Goal: Book appointment/travel/reservation

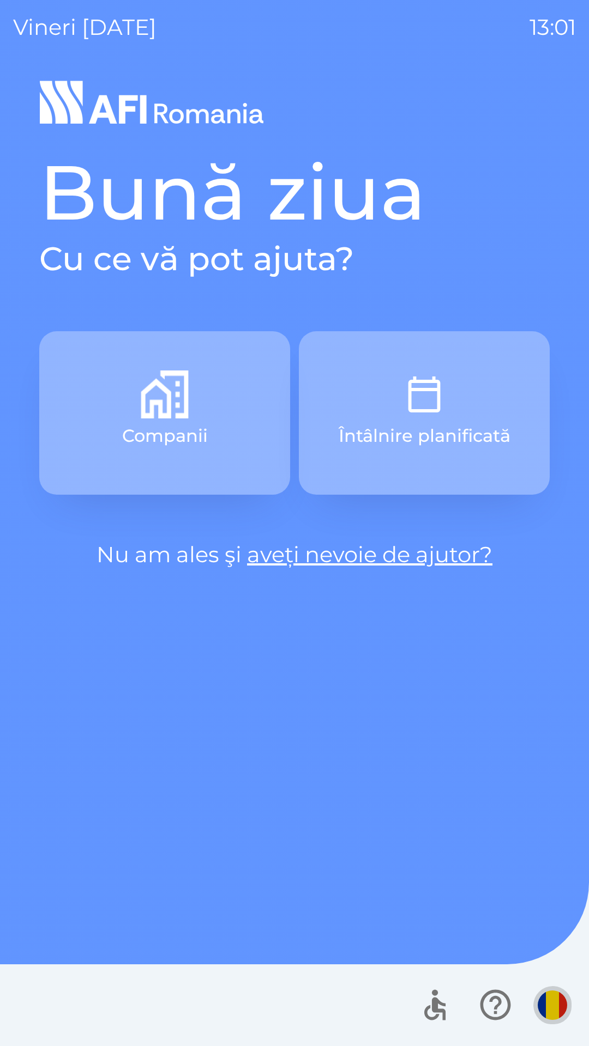
click at [550, 1008] on img "button" at bounding box center [551, 1005] width 29 height 29
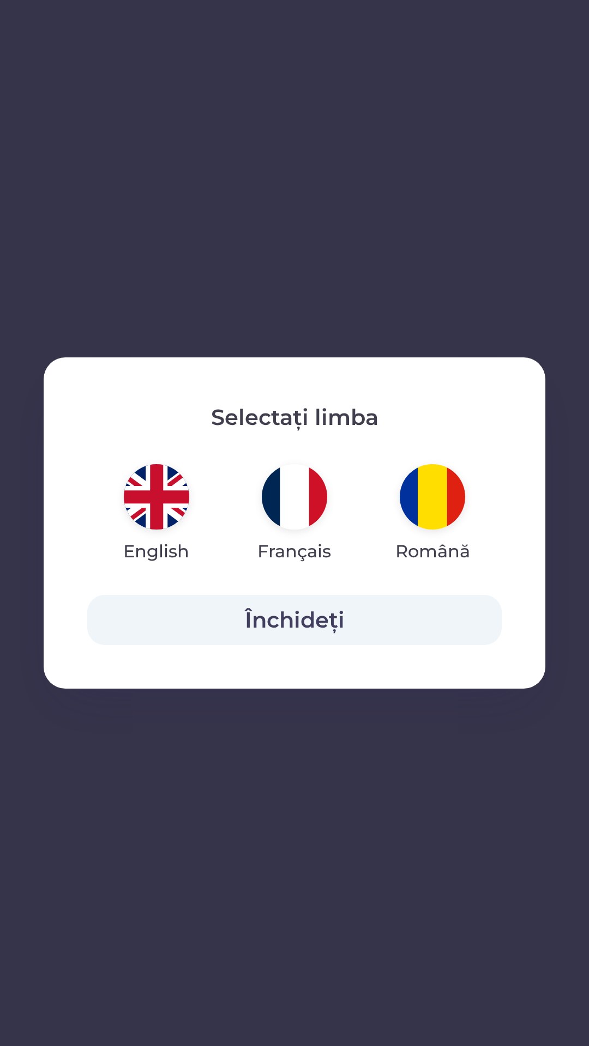
click at [144, 502] on img "button" at bounding box center [156, 496] width 65 height 65
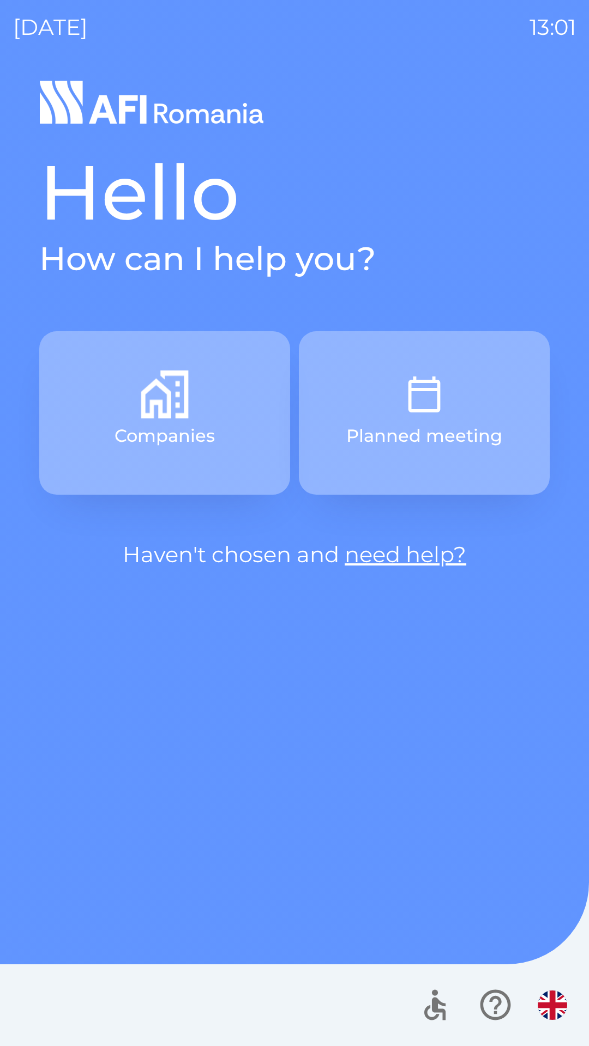
click at [474, 400] on button "Planned meeting" at bounding box center [424, 412] width 251 height 163
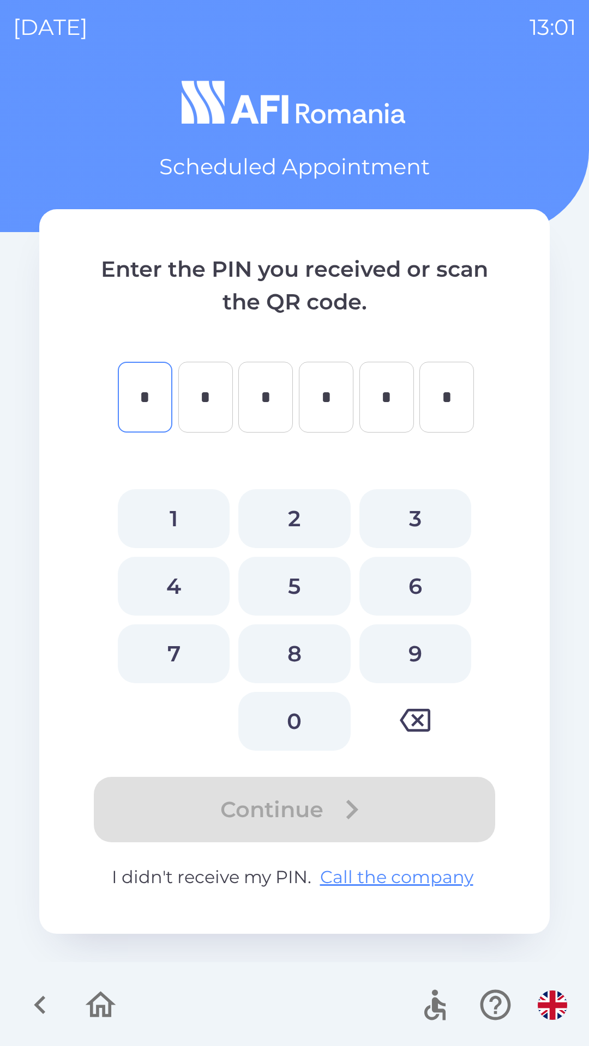
type input "*"
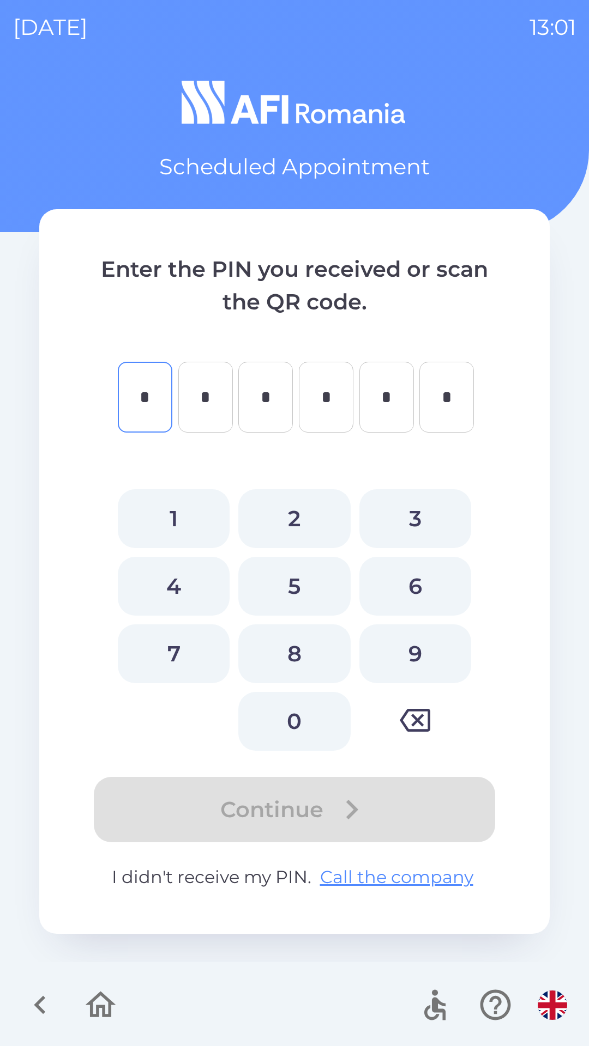
type input "*"
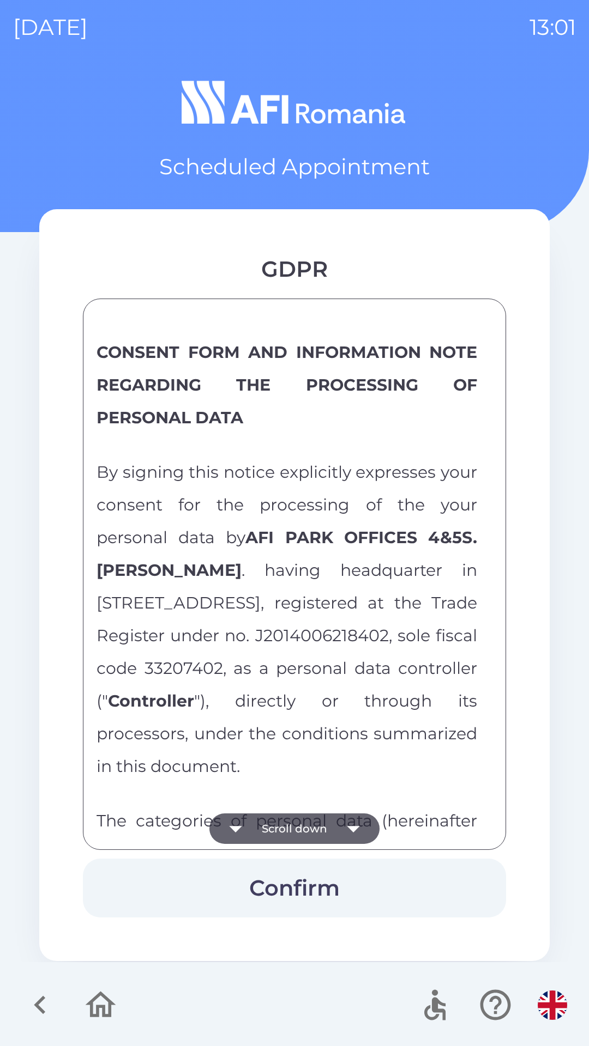
click at [320, 833] on button "Scroll down" at bounding box center [294, 829] width 170 height 31
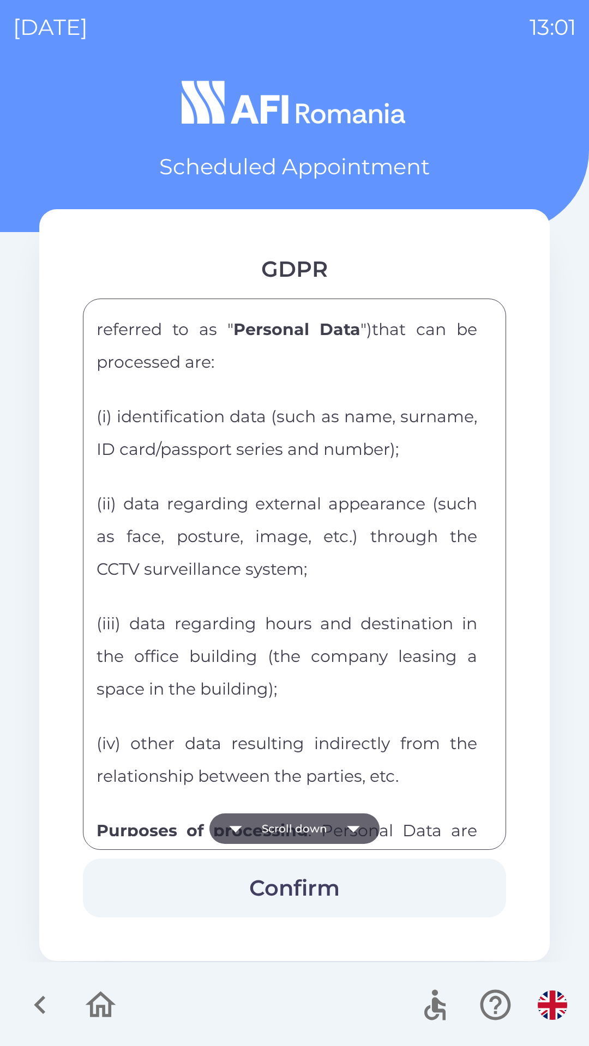
click at [341, 833] on icon "button" at bounding box center [353, 829] width 31 height 31
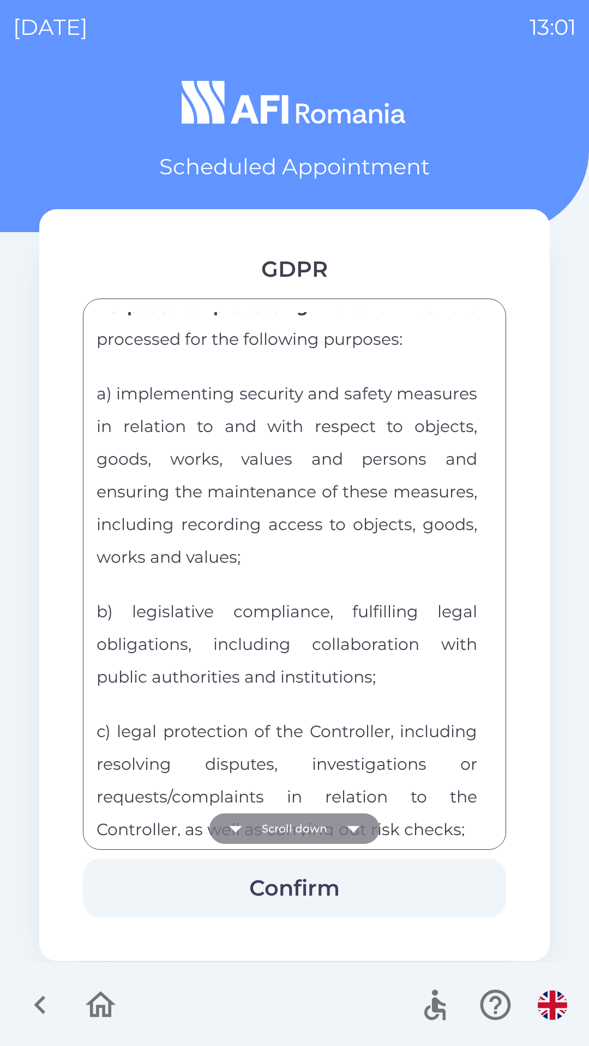
click at [349, 823] on icon "button" at bounding box center [353, 829] width 31 height 31
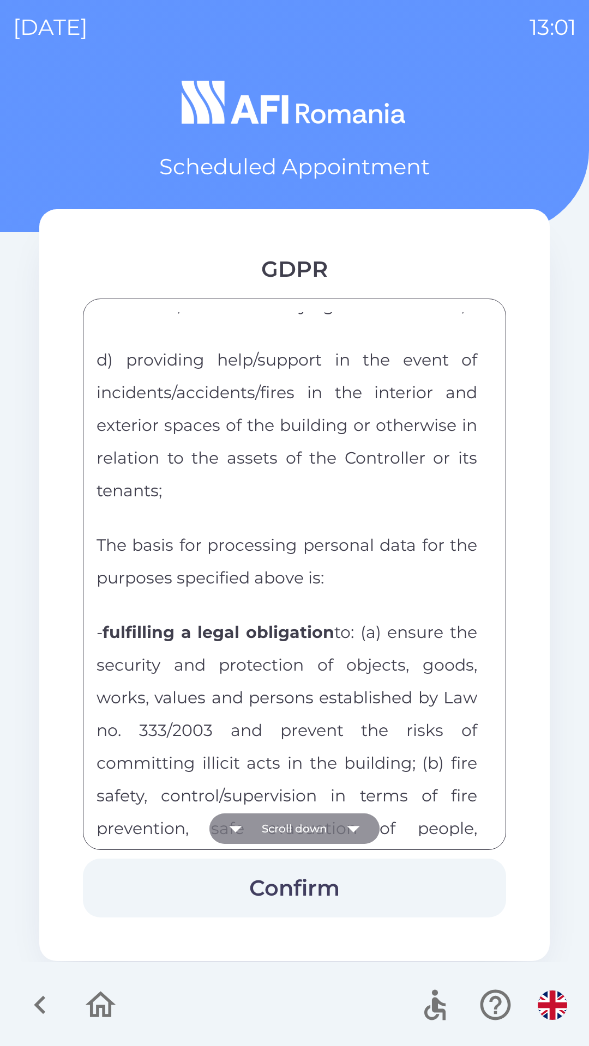
click at [345, 826] on icon "button" at bounding box center [353, 829] width 31 height 31
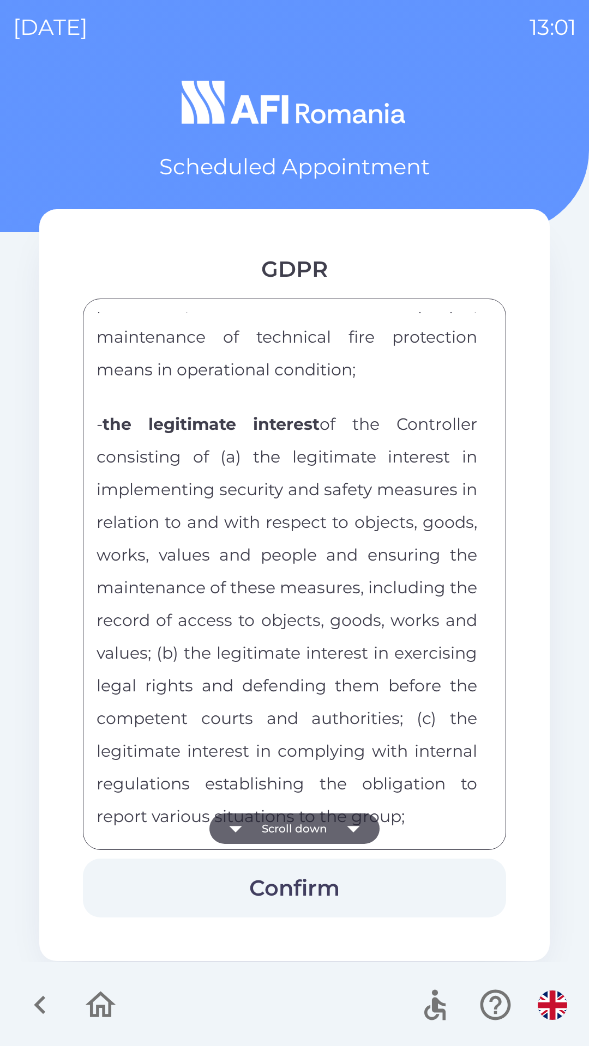
click at [344, 826] on icon "button" at bounding box center [353, 829] width 31 height 31
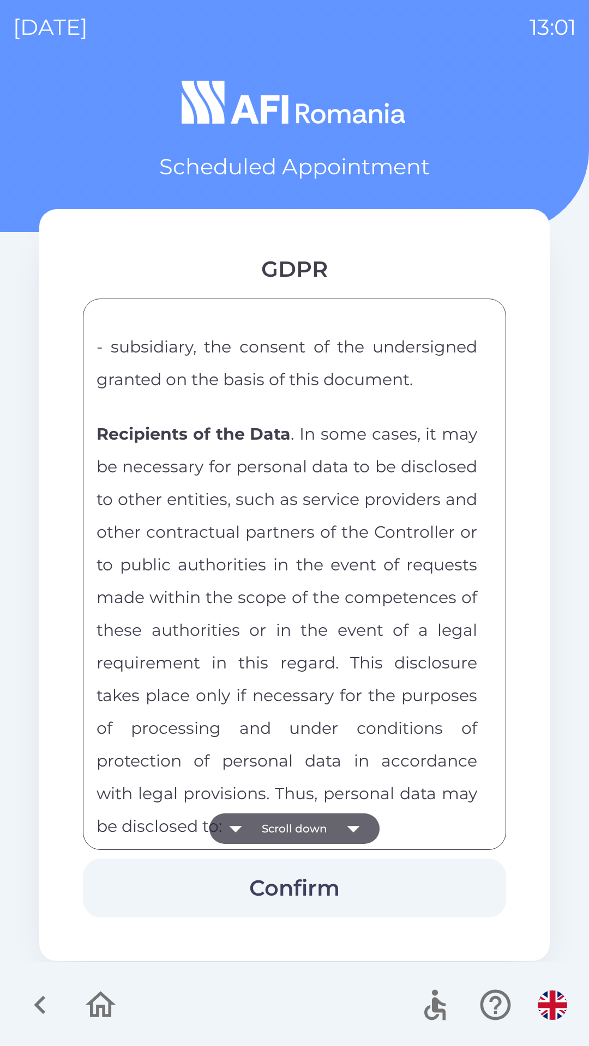
click at [341, 825] on icon "button" at bounding box center [353, 829] width 31 height 31
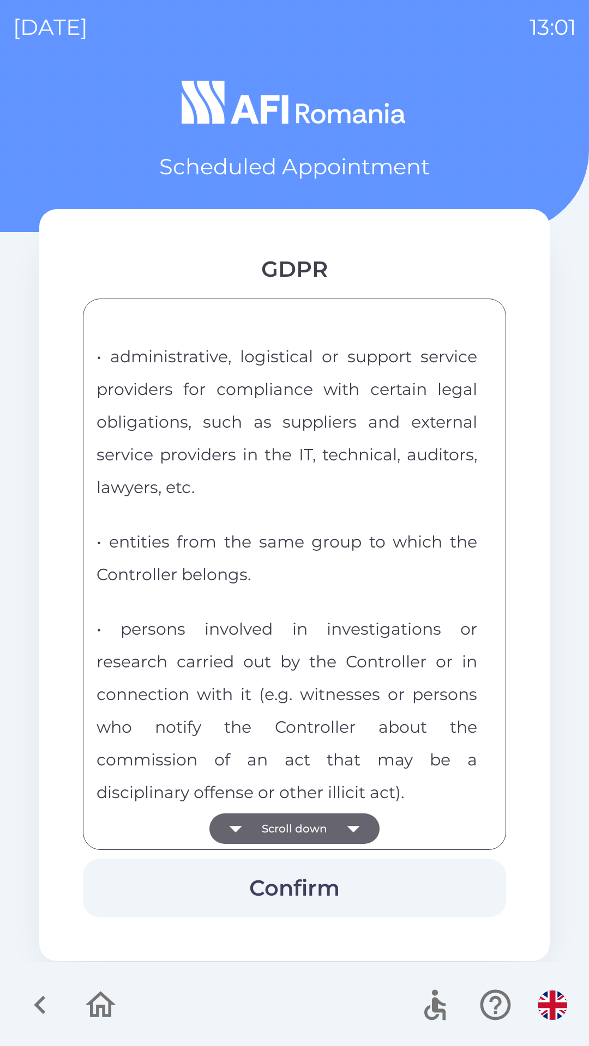
click at [341, 823] on icon "button" at bounding box center [353, 829] width 31 height 31
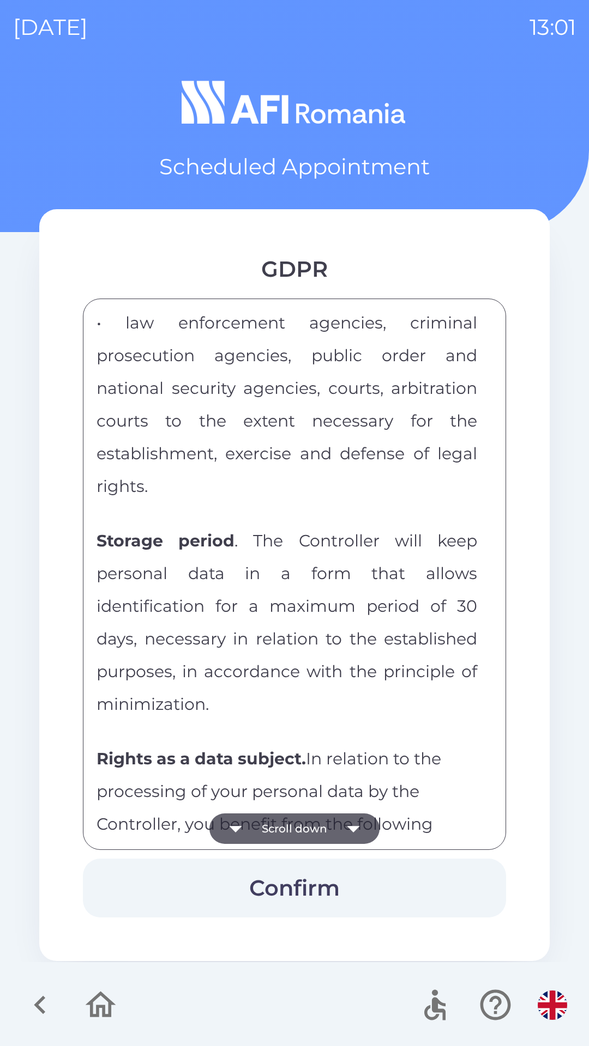
click at [339, 822] on icon "button" at bounding box center [353, 829] width 31 height 31
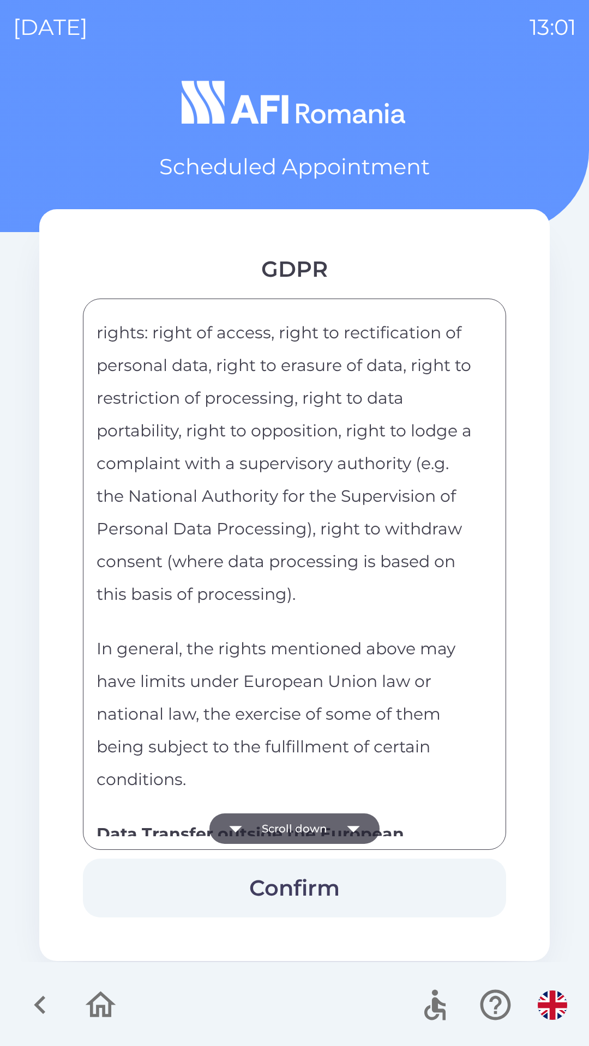
click at [338, 822] on icon "button" at bounding box center [353, 829] width 31 height 31
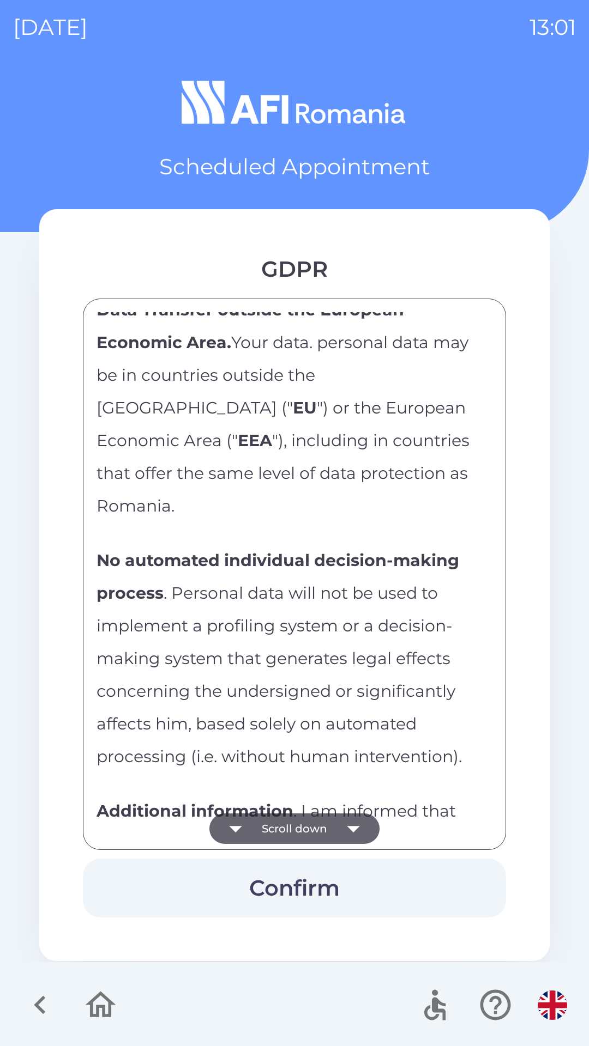
click at [338, 824] on icon "button" at bounding box center [353, 829] width 31 height 31
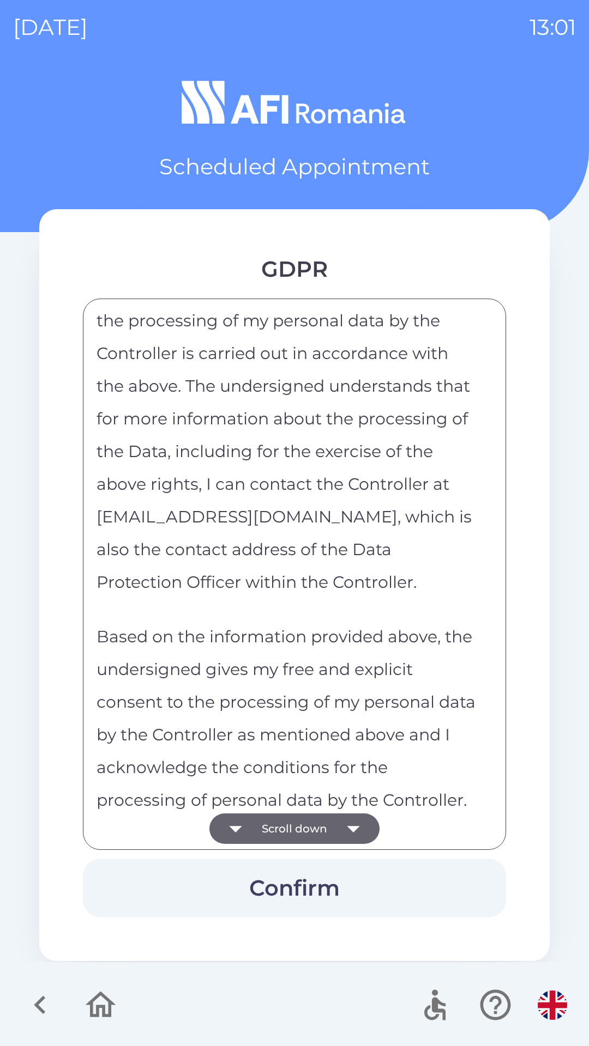
click at [341, 825] on icon "button" at bounding box center [353, 829] width 31 height 31
click at [343, 830] on div "CONSENT FORM AND INFORMATION NOTE REGARDING THE PROCESSING OF PERSONAL DATA By …" at bounding box center [294, 574] width 396 height 524
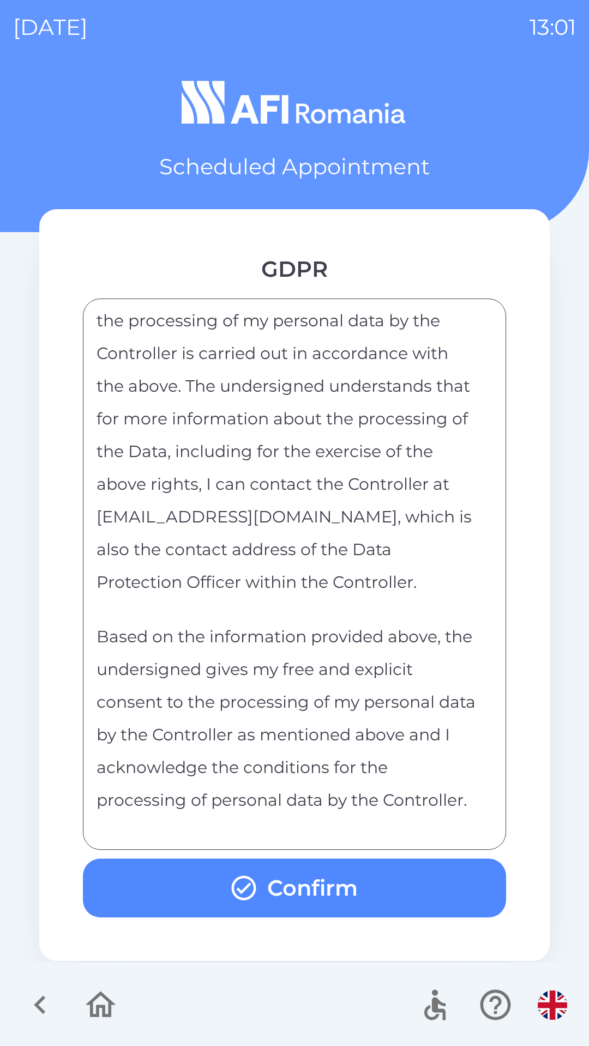
click at [366, 887] on button "Confirm" at bounding box center [294, 888] width 423 height 59
